Goal: Transaction & Acquisition: Purchase product/service

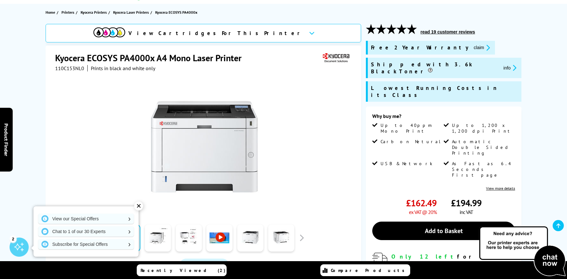
scroll to position [34, 0]
